Goal: Transaction & Acquisition: Purchase product/service

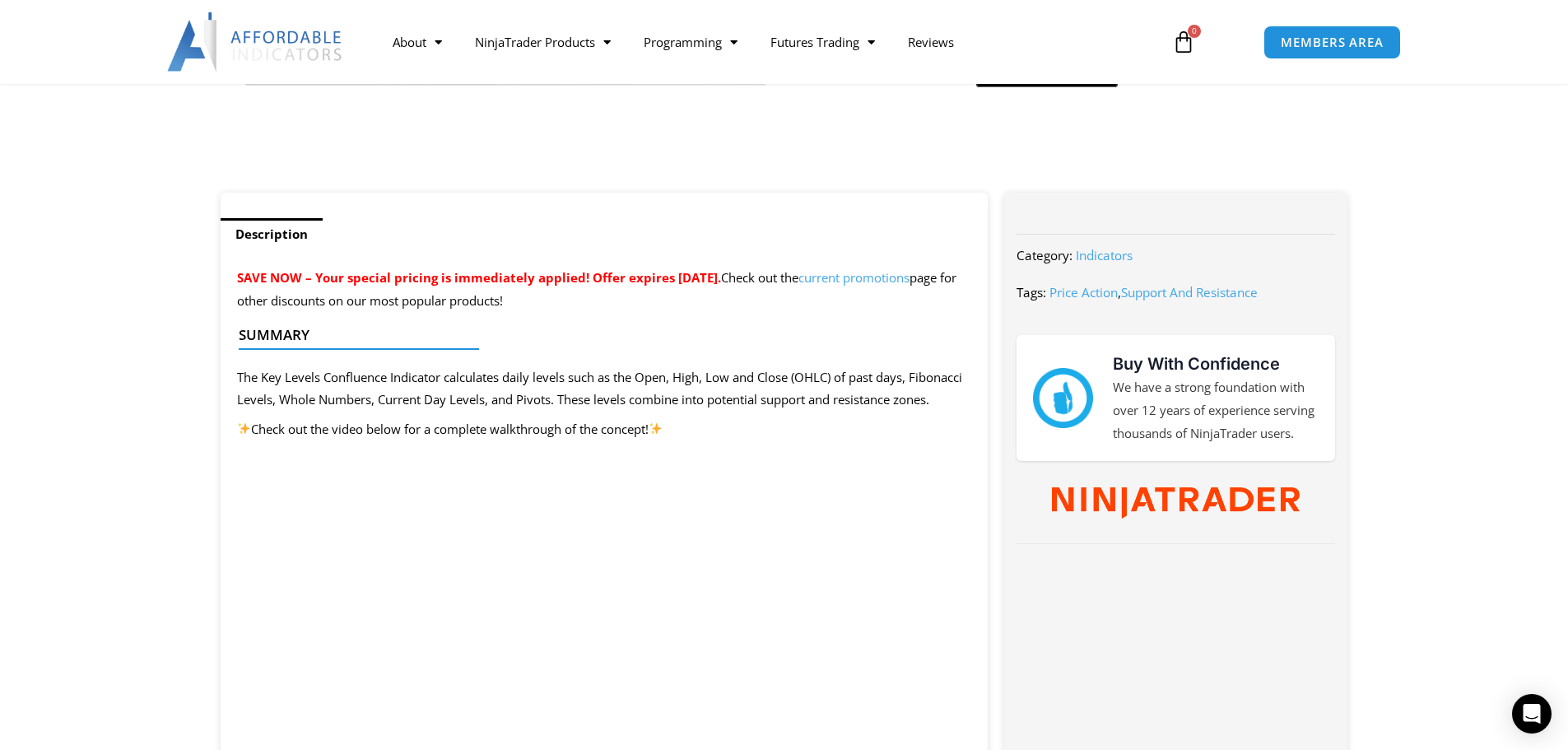
scroll to position [549, 0]
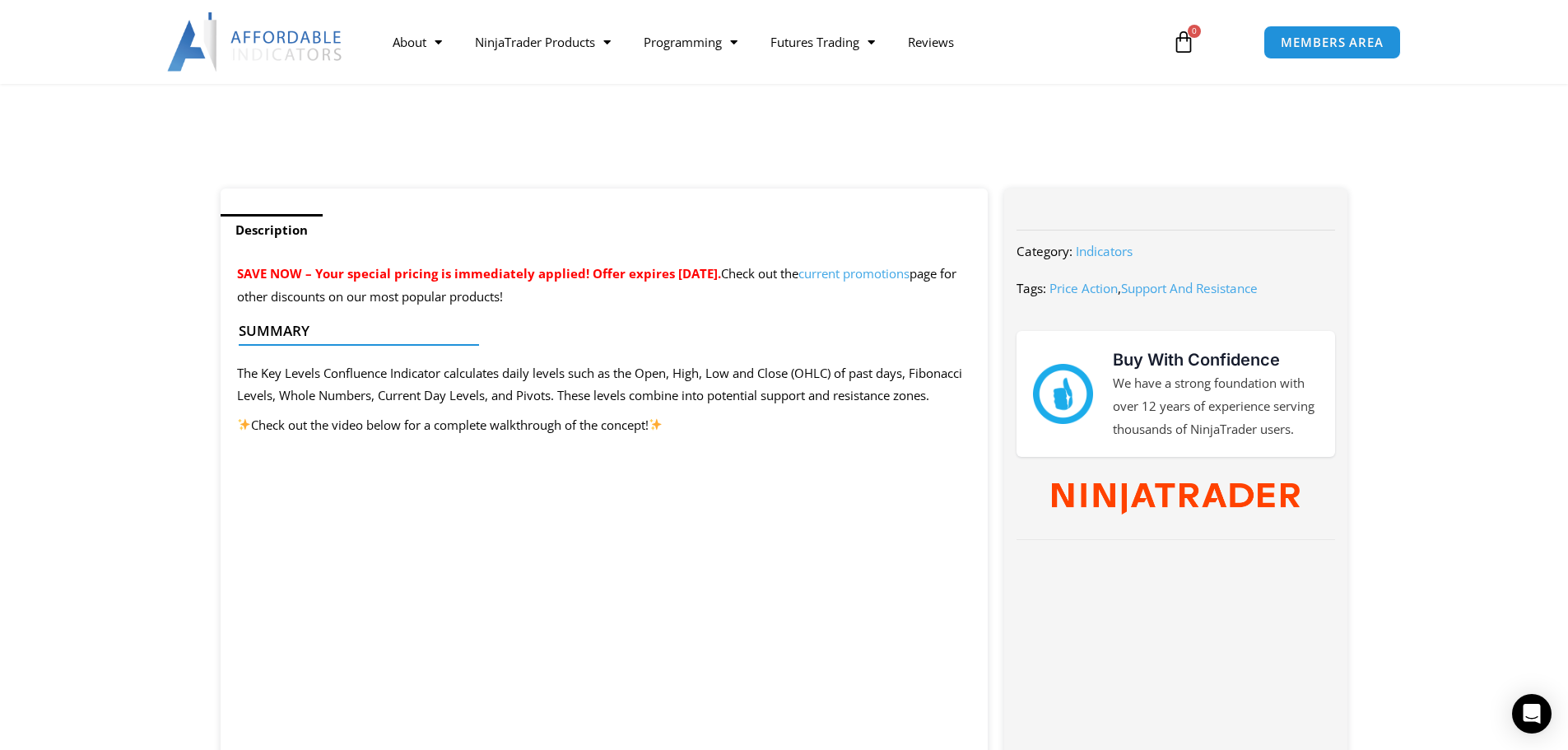
click at [798, 282] on link "current promotions" at bounding box center [854, 273] width 111 height 17
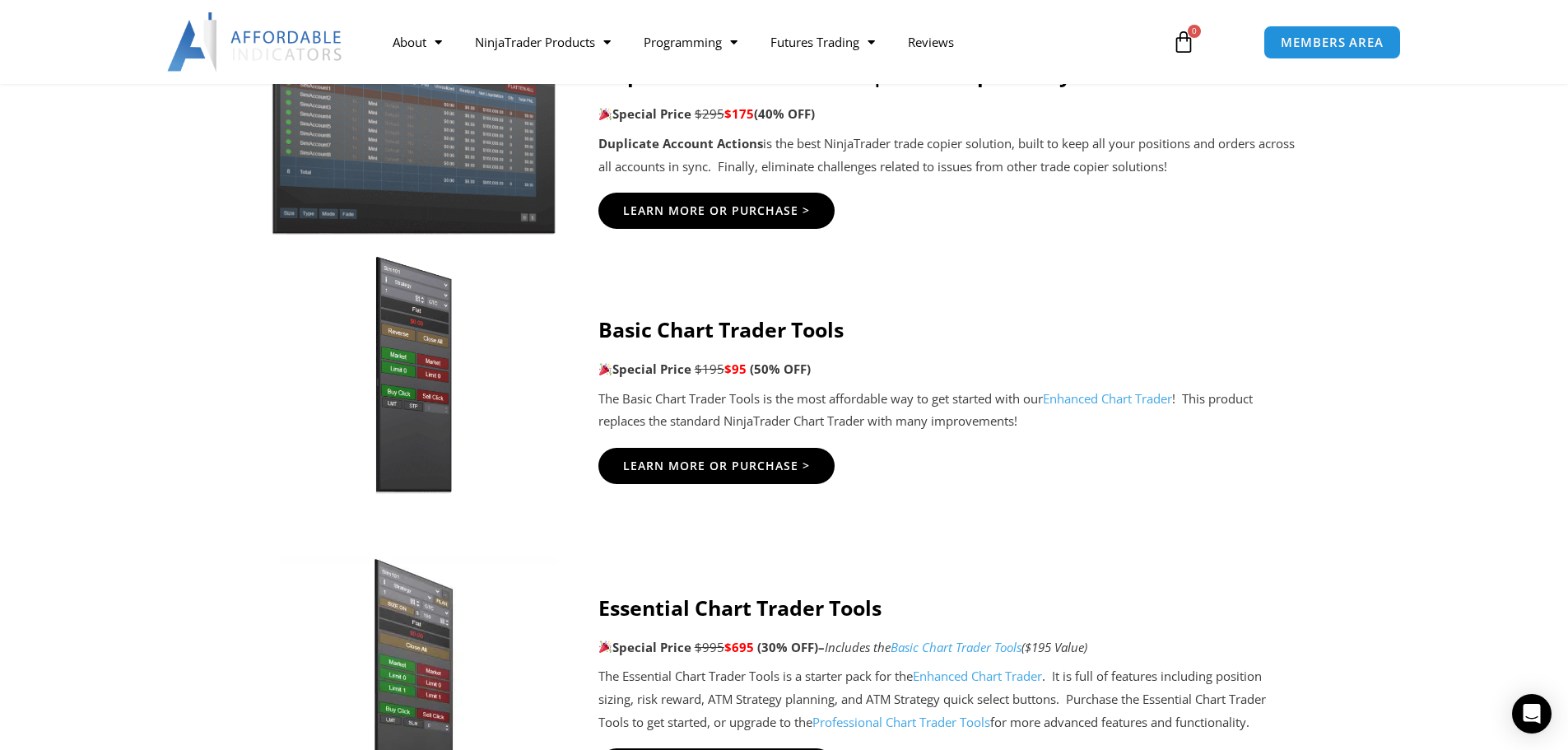
scroll to position [1372, 0]
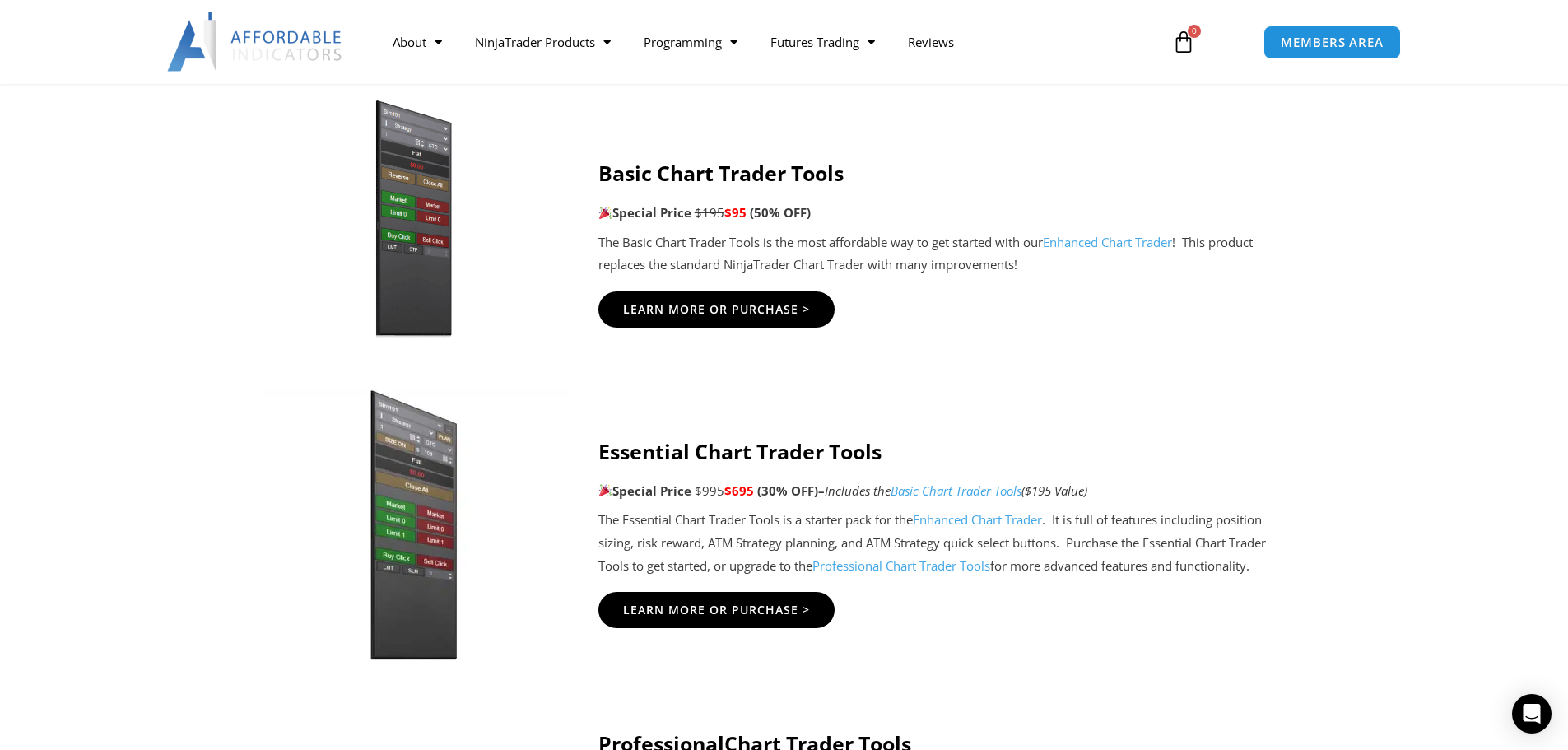
click at [421, 535] on img at bounding box center [413, 525] width 316 height 272
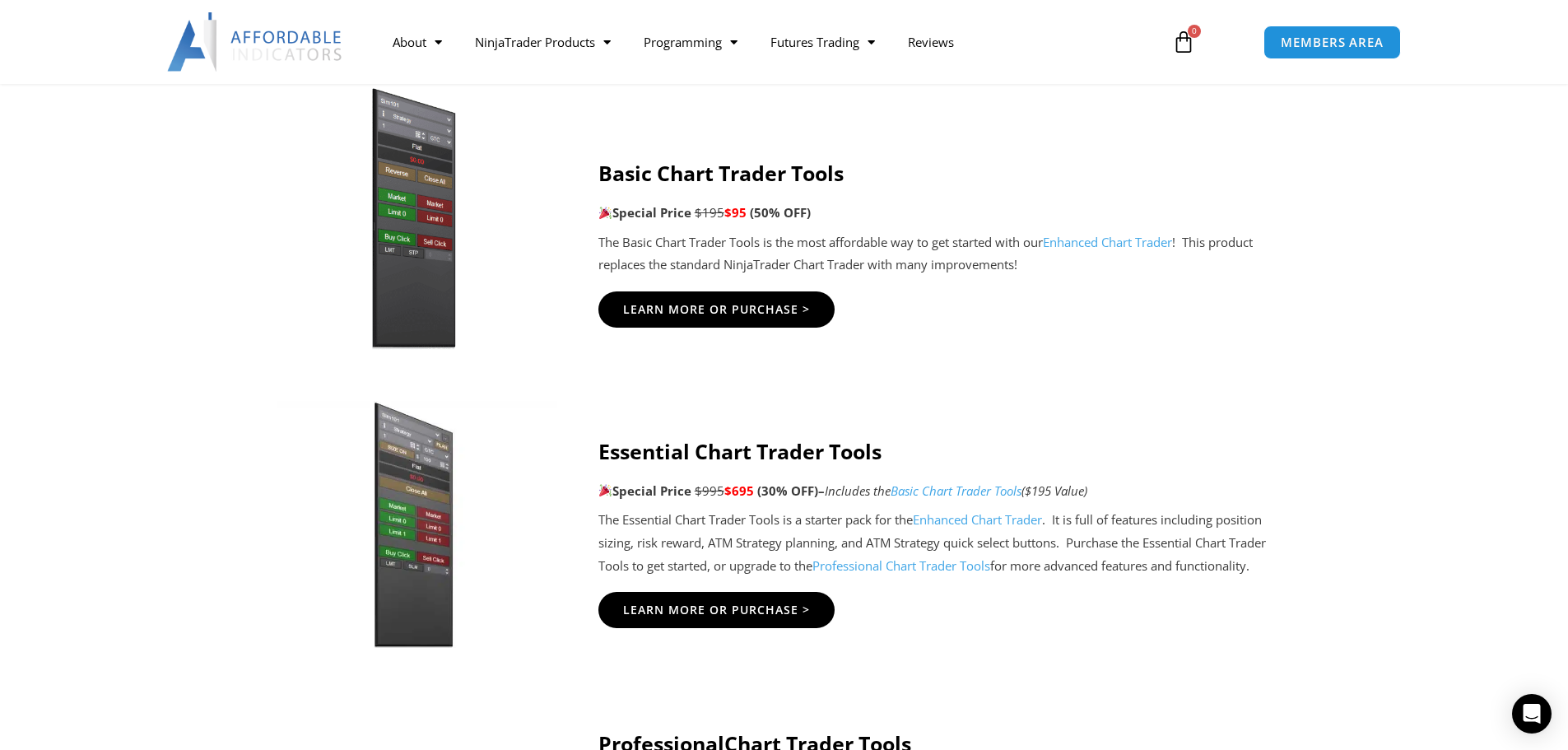
click at [445, 199] on img at bounding box center [413, 219] width 316 height 272
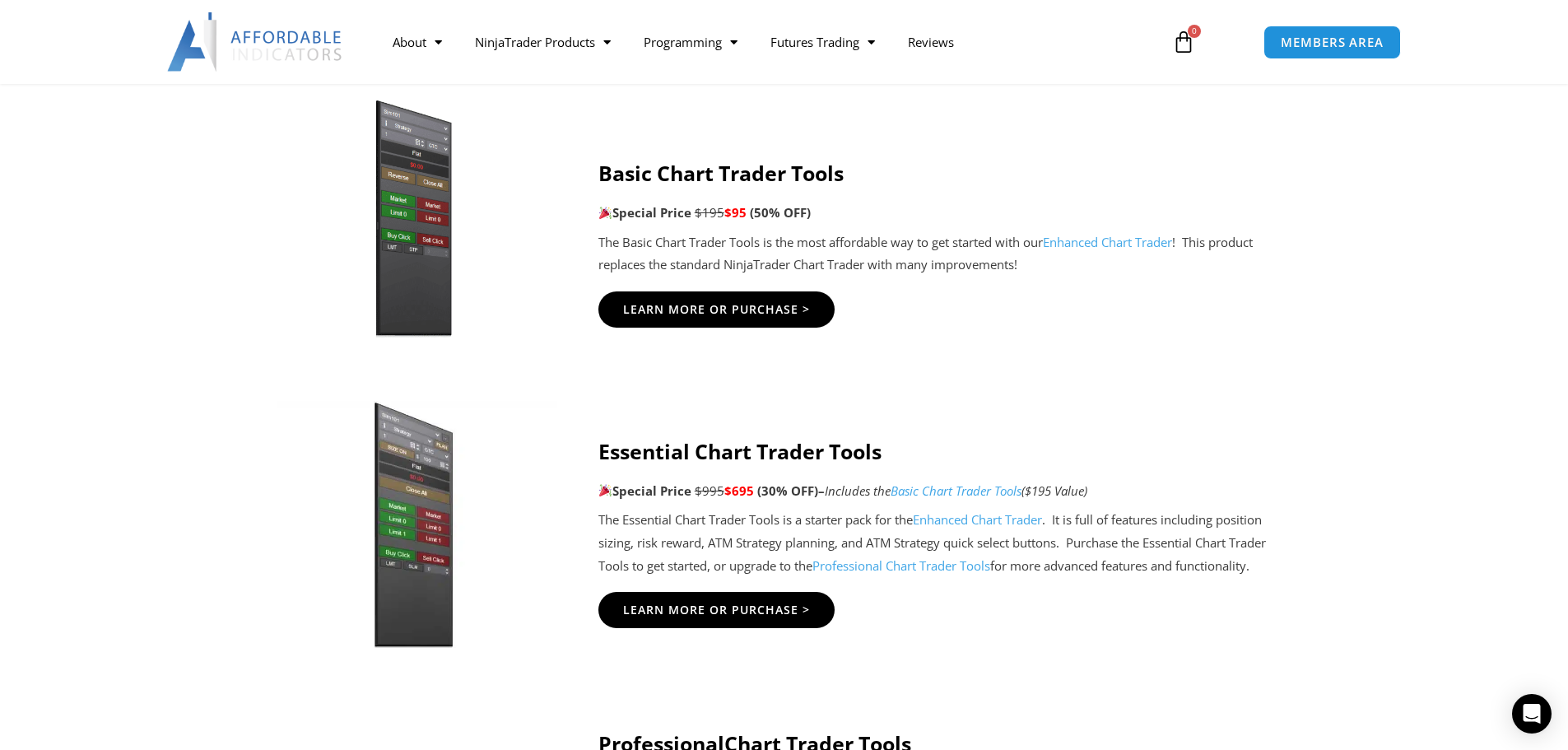
click at [665, 175] on strong "Basic Chart Trader Tools" at bounding box center [721, 173] width 245 height 28
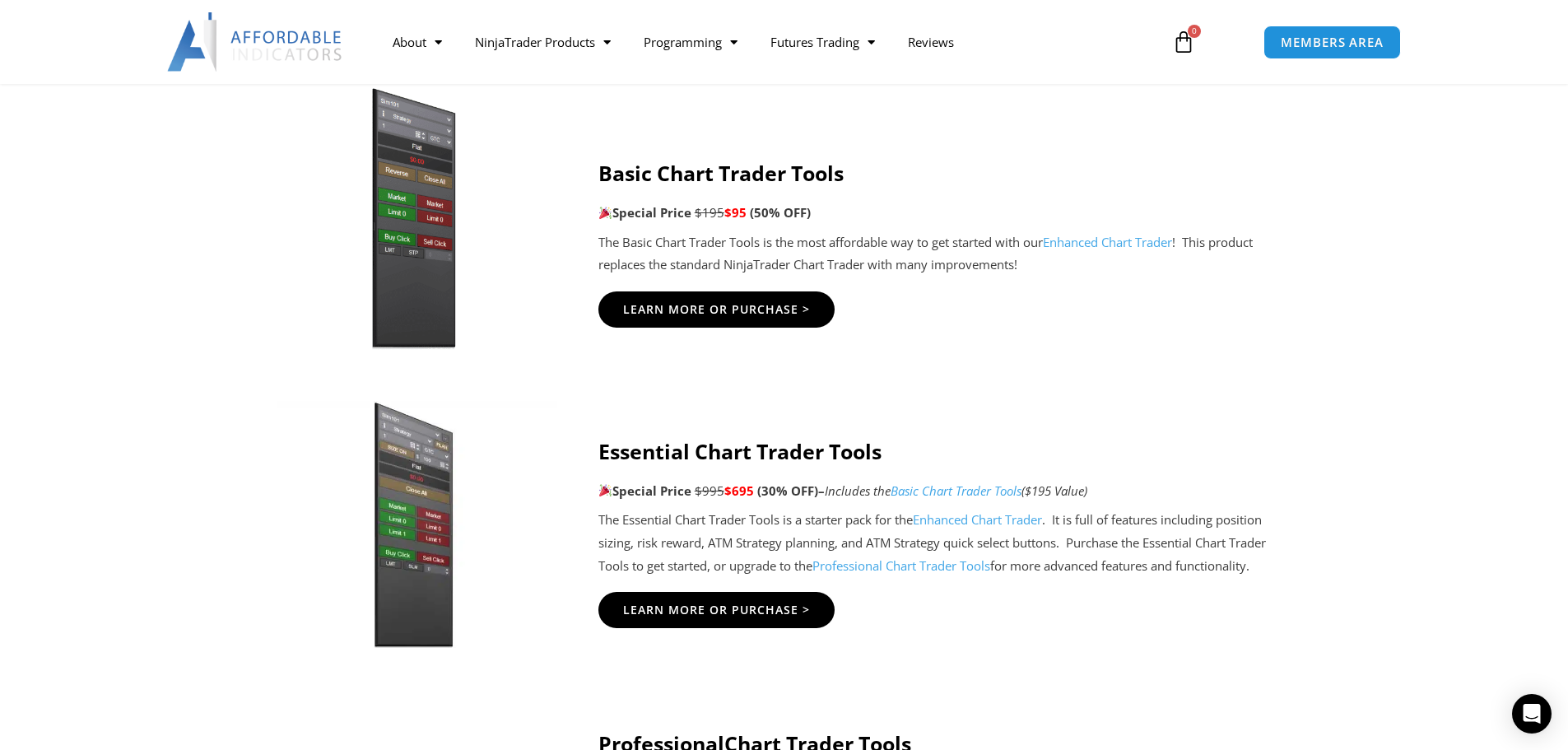
click at [444, 172] on img at bounding box center [413, 219] width 316 height 272
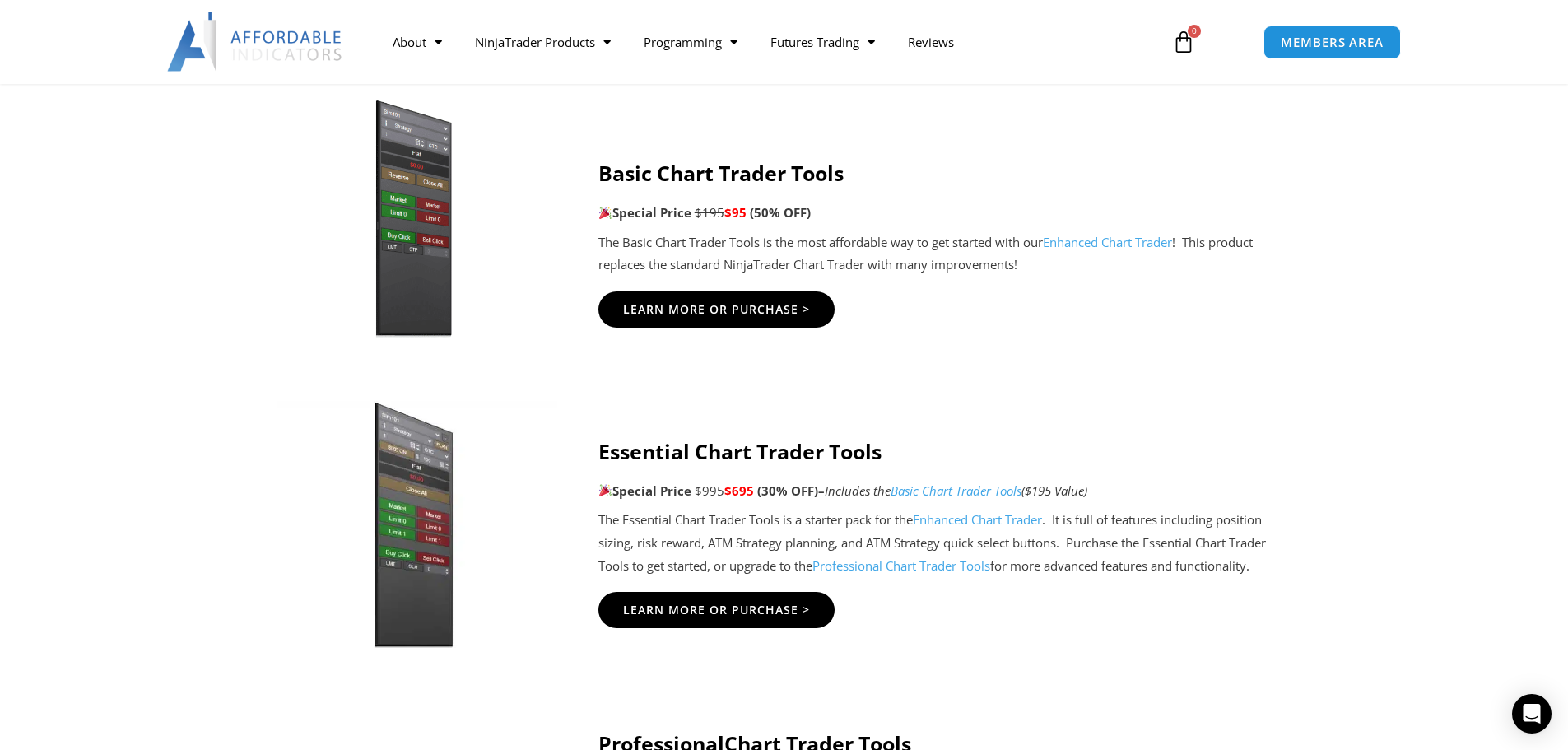
click at [635, 172] on strong "Basic Chart Trader Tools" at bounding box center [721, 173] width 245 height 28
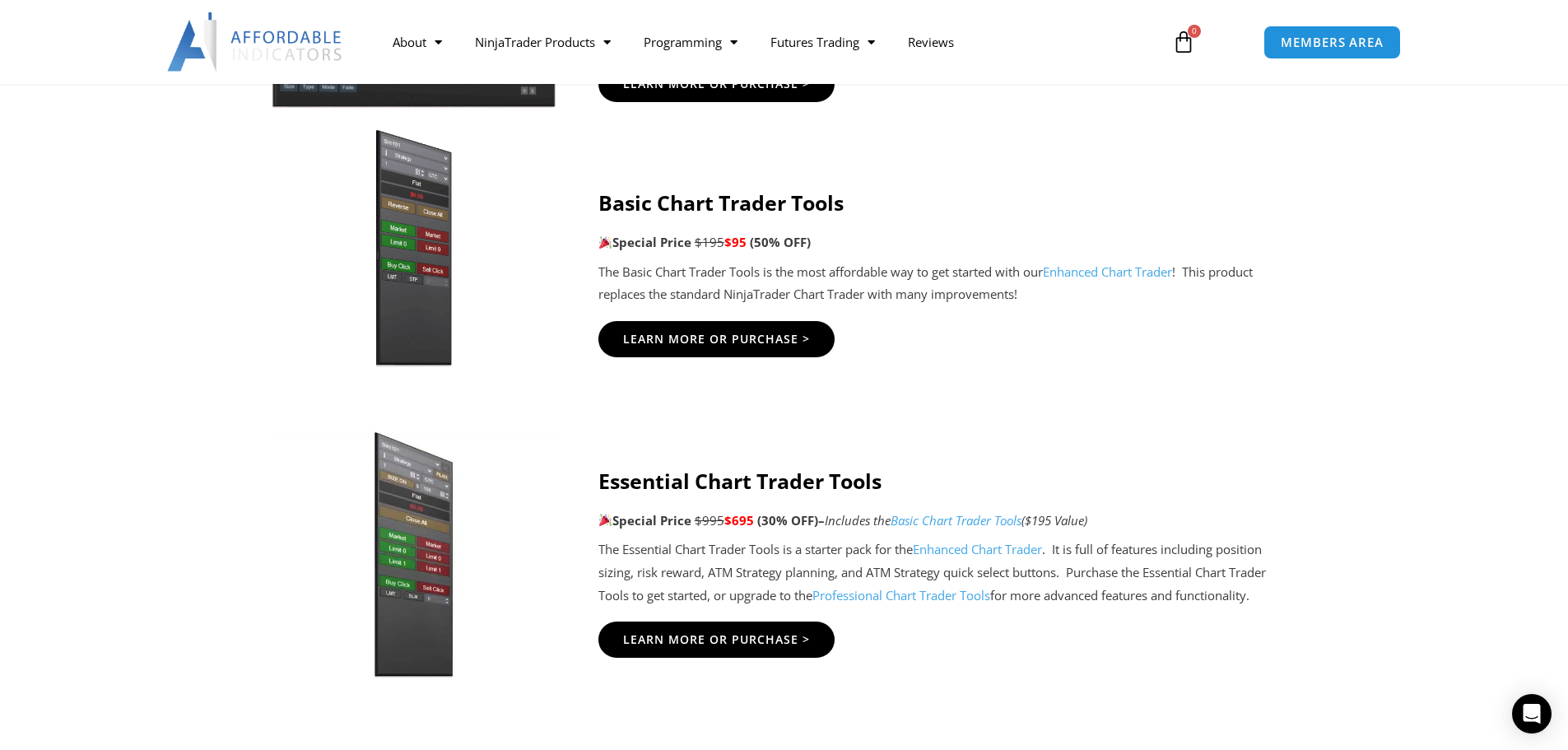
scroll to position [1317, 0]
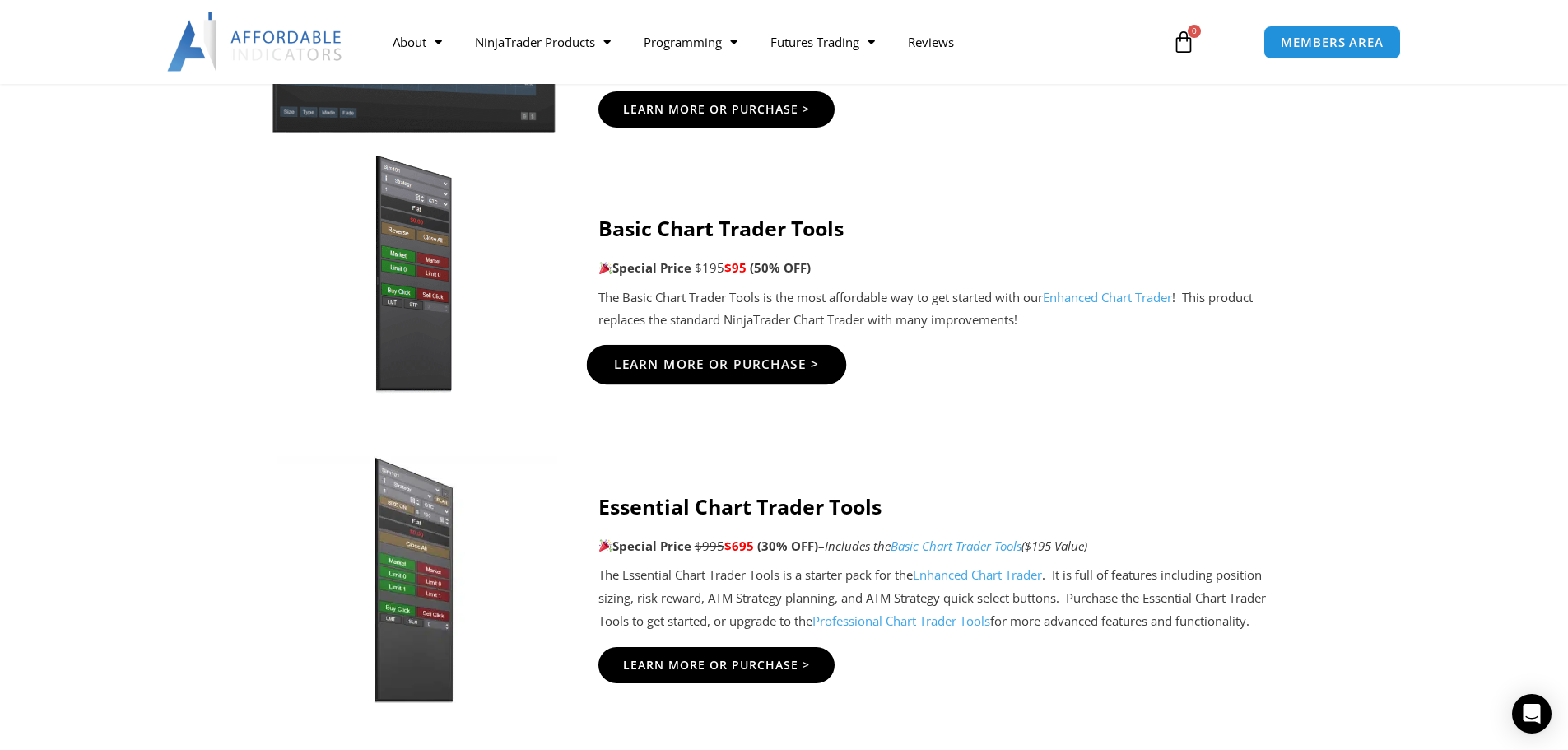
click at [786, 370] on span "Learn More Or Purchase >" at bounding box center [716, 364] width 206 height 12
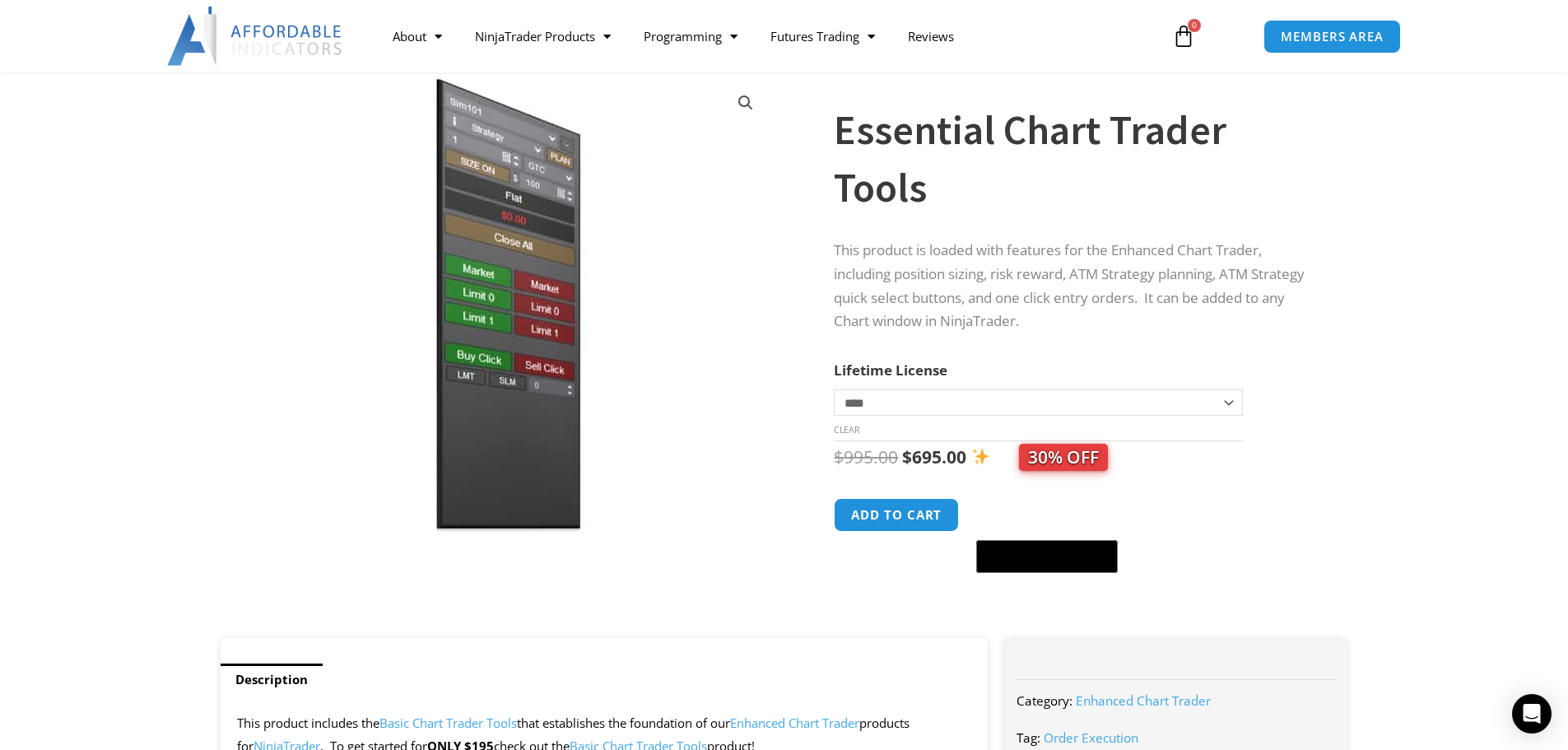
scroll to position [109, 0]
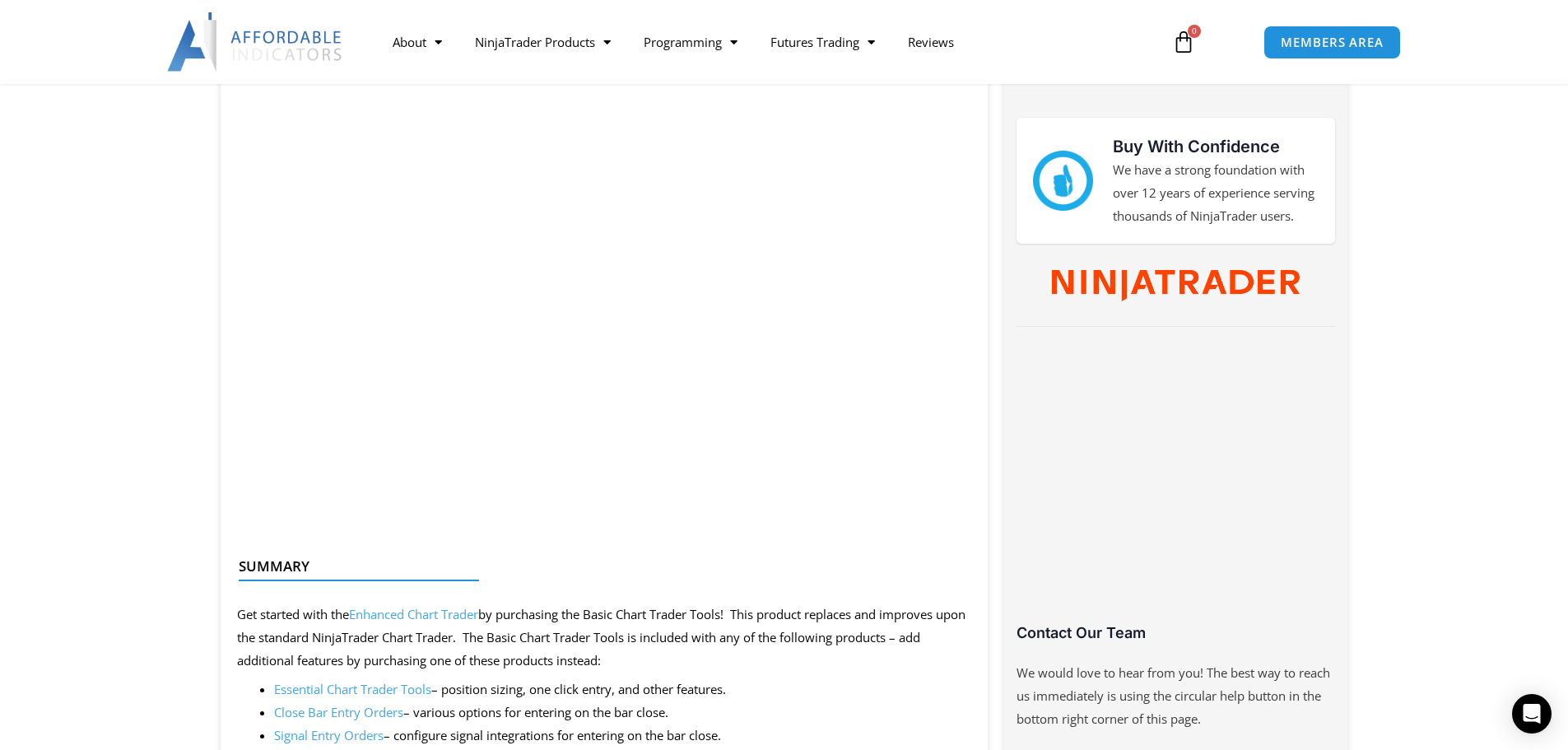
scroll to position [768, 0]
